Goal: Information Seeking & Learning: Learn about a topic

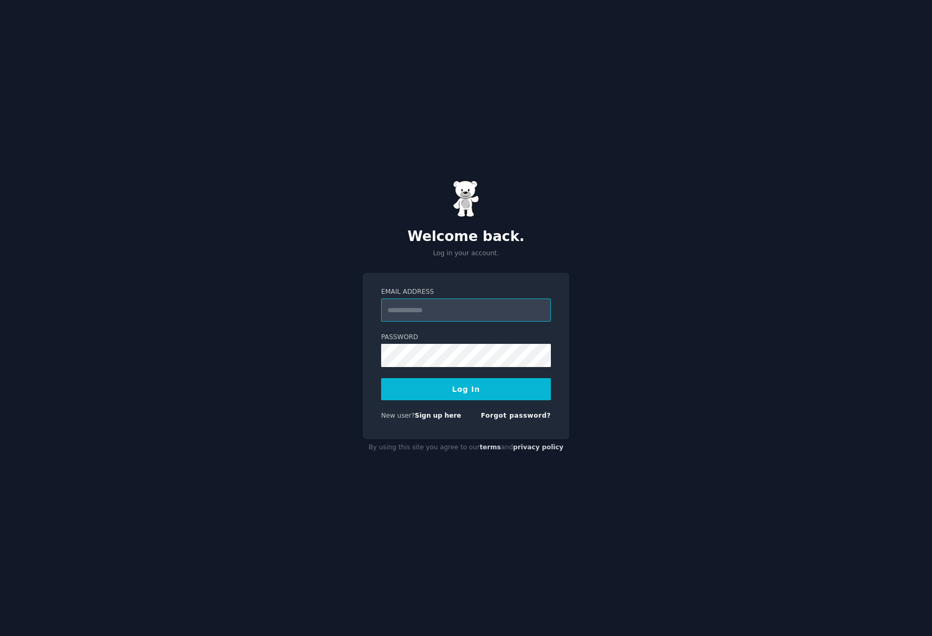
paste input "**********"
type input "**********"
click at [419, 384] on button "Log In" at bounding box center [466, 389] width 170 height 22
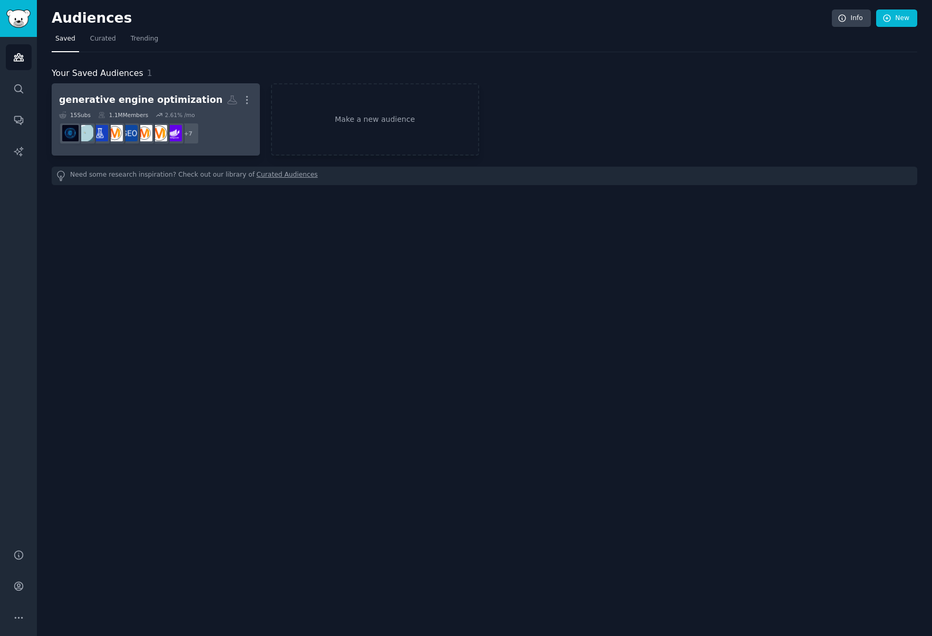
click at [232, 135] on dd "r/juststart, r/GEO_GenEngineTalk, r/GAIO, r/GenEngineOptimizers, r/GenerativeEn…" at bounding box center [155, 134] width 193 height 30
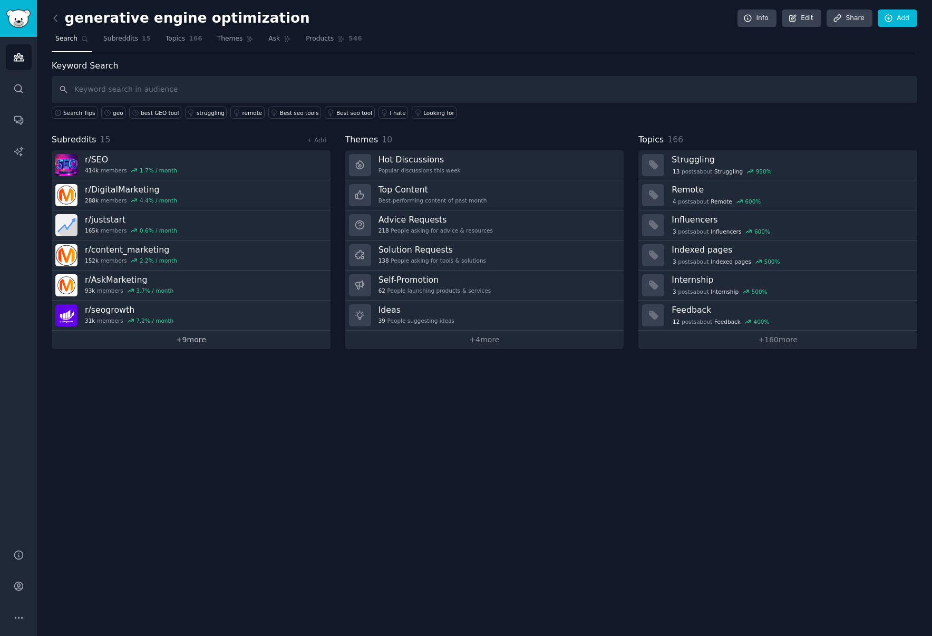
click at [191, 342] on link "+ 9 more" at bounding box center [191, 340] width 279 height 18
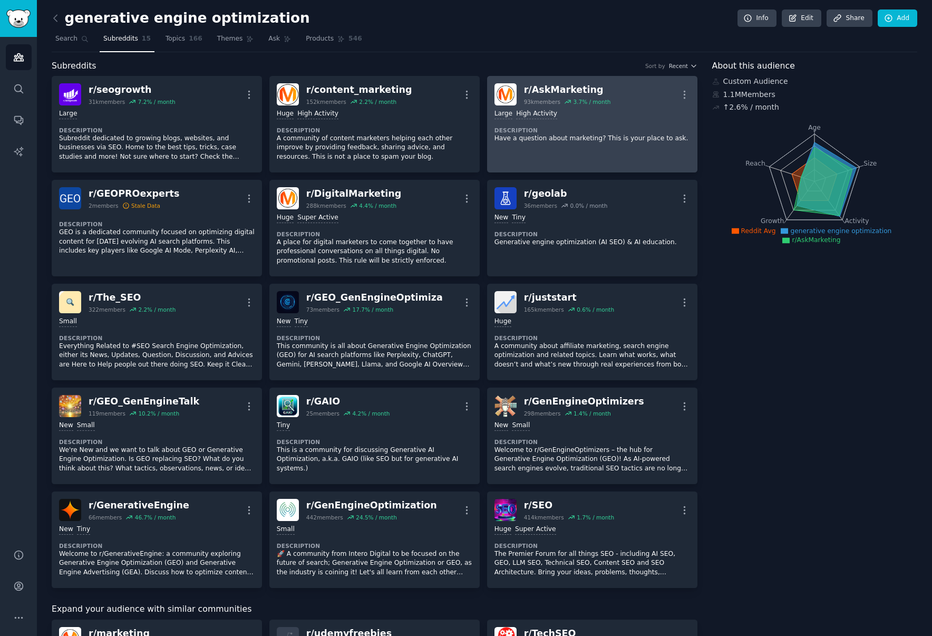
click at [526, 96] on h2 "r/ AskMarketing 93k members 3.7 % / month" at bounding box center [567, 94] width 87 height 22
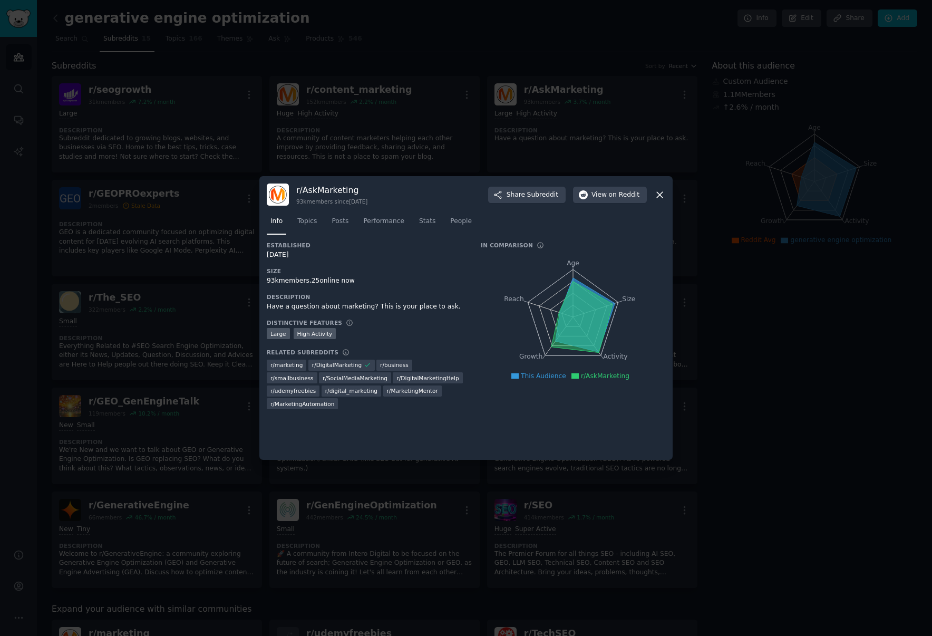
click at [652, 198] on div "r/ AskMarketing 93k members since 12/07/2012 Share Subreddit View on Reddit" at bounding box center [466, 194] width 399 height 22
click at [657, 197] on icon at bounding box center [660, 195] width 6 height 6
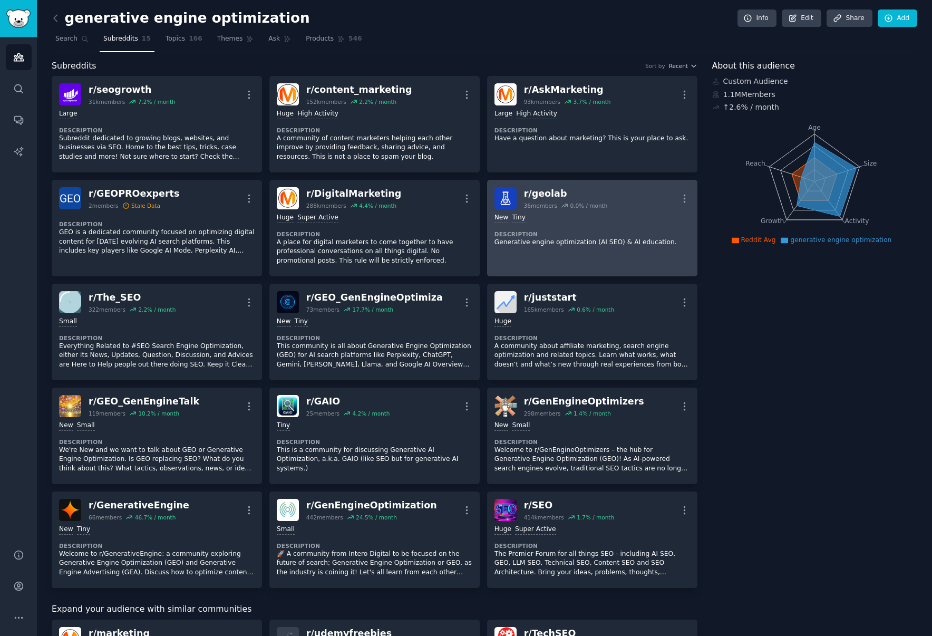
click at [537, 189] on div "r/ geolab" at bounding box center [566, 193] width 84 height 13
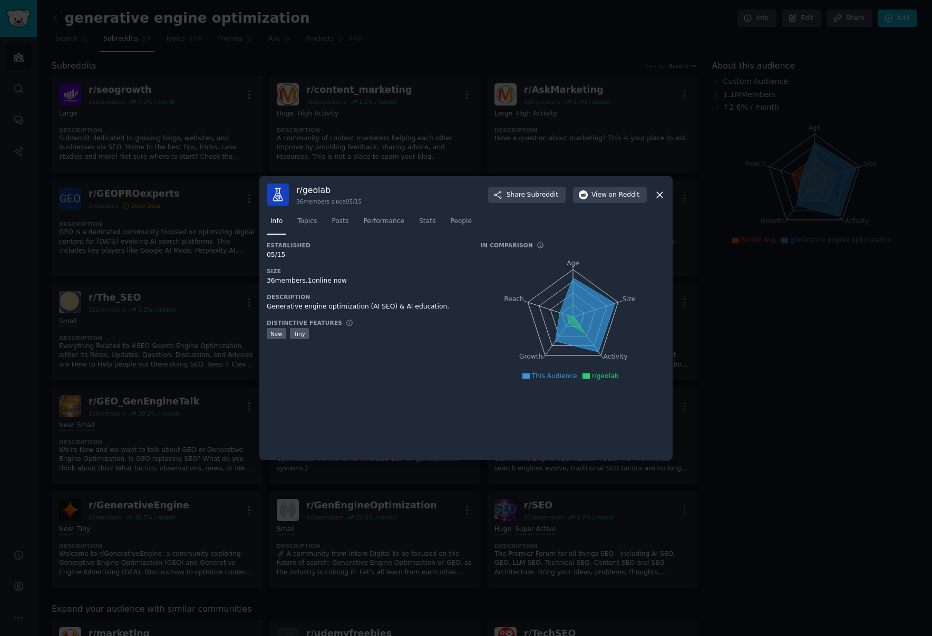
click at [307, 191] on h3 "r/ geolab" at bounding box center [328, 189] width 65 height 11
drag, startPoint x: 327, startPoint y: 191, endPoint x: 309, endPoint y: 191, distance: 17.9
click at [309, 191] on h3 "r/ geolab" at bounding box center [328, 189] width 65 height 11
click at [659, 198] on icon at bounding box center [659, 194] width 11 height 11
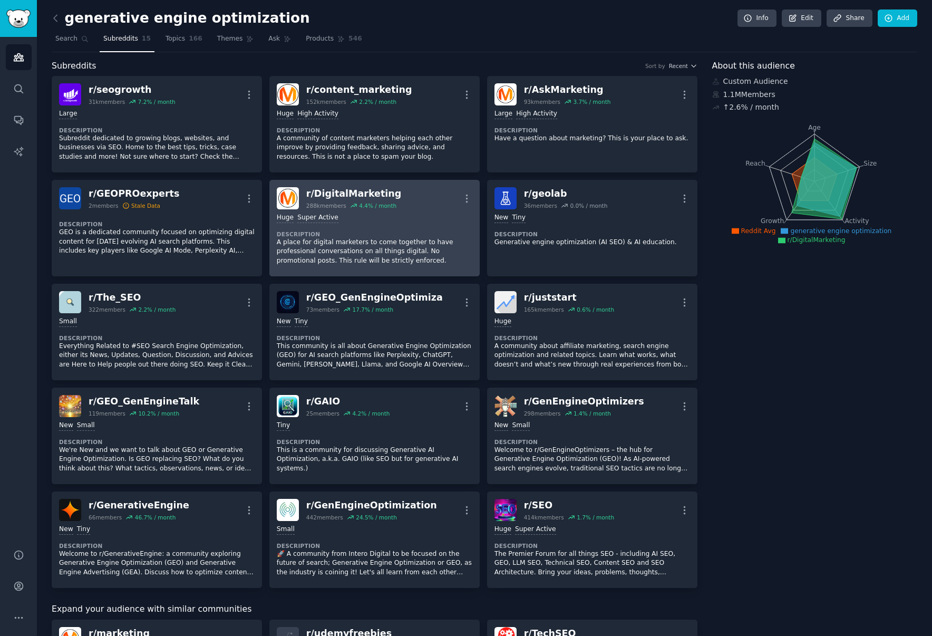
click at [367, 193] on div "r/ DigitalMarketing" at bounding box center [353, 193] width 95 height 13
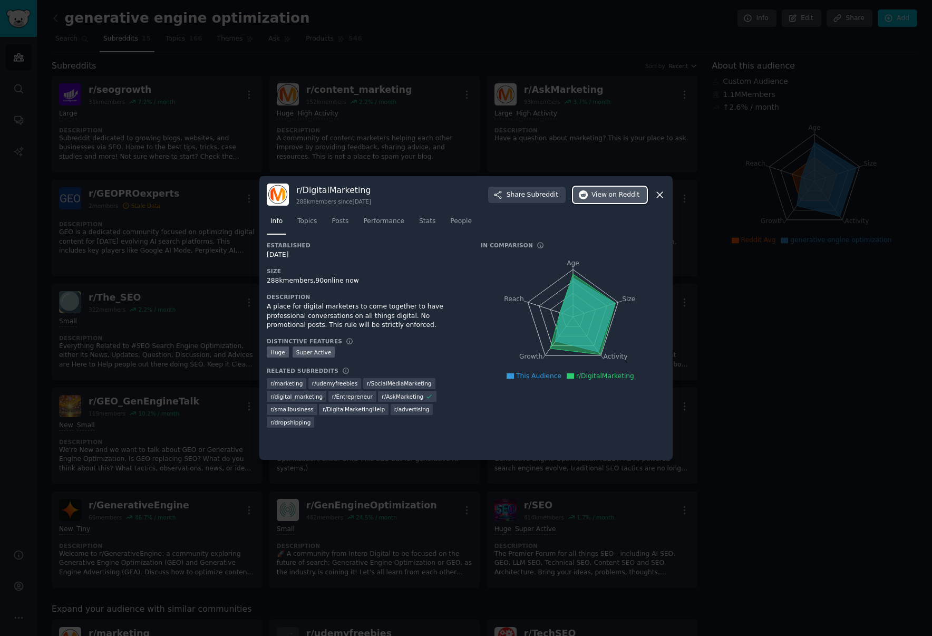
click at [617, 192] on span "on Reddit" at bounding box center [624, 194] width 31 height 9
click at [660, 192] on icon at bounding box center [659, 194] width 11 height 11
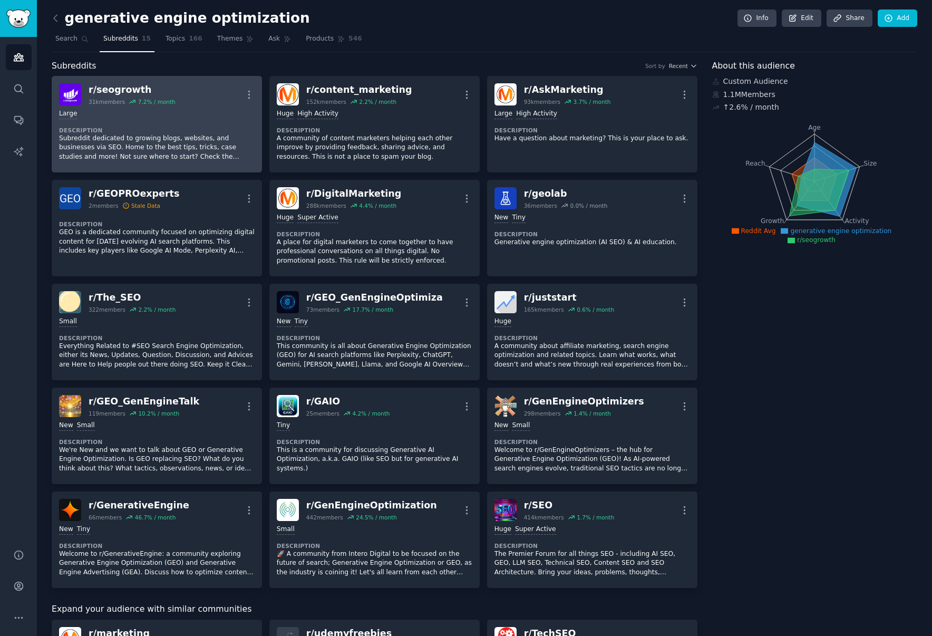
click at [141, 88] on div "r/ seogrowth" at bounding box center [132, 89] width 87 height 13
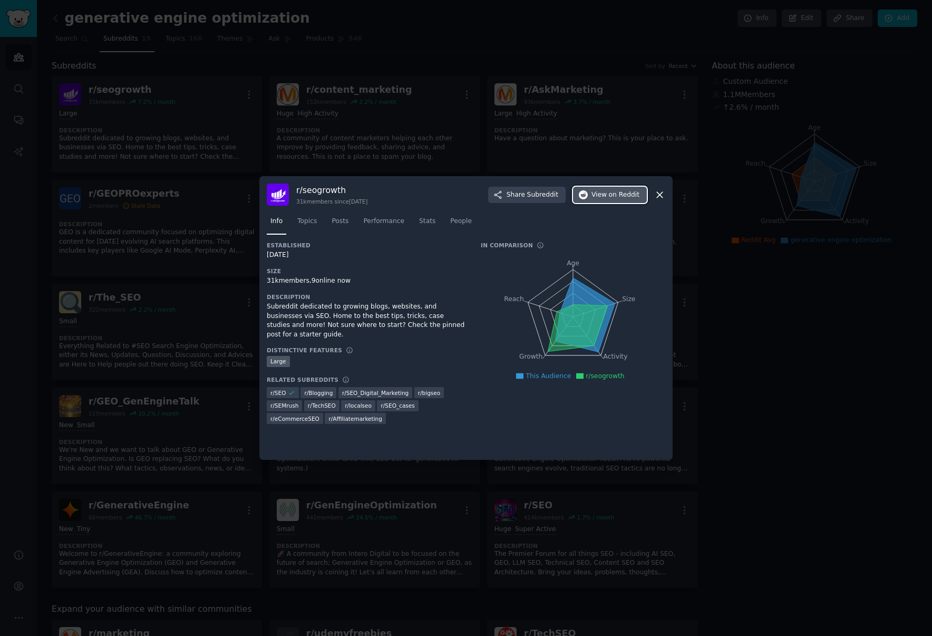
click at [590, 197] on button "View on Reddit" at bounding box center [610, 195] width 74 height 17
